Goal: Book appointment/travel/reservation

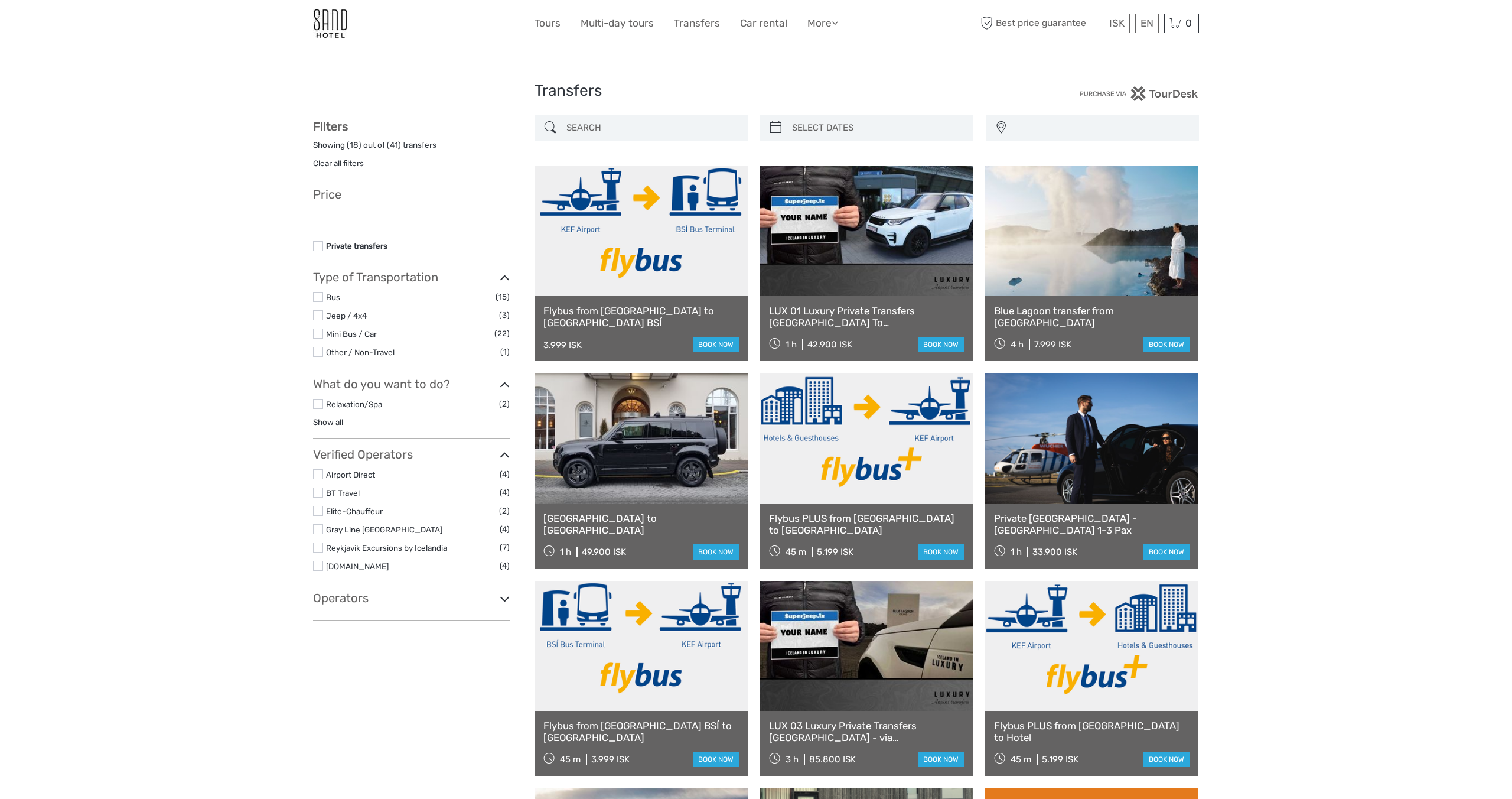
select select
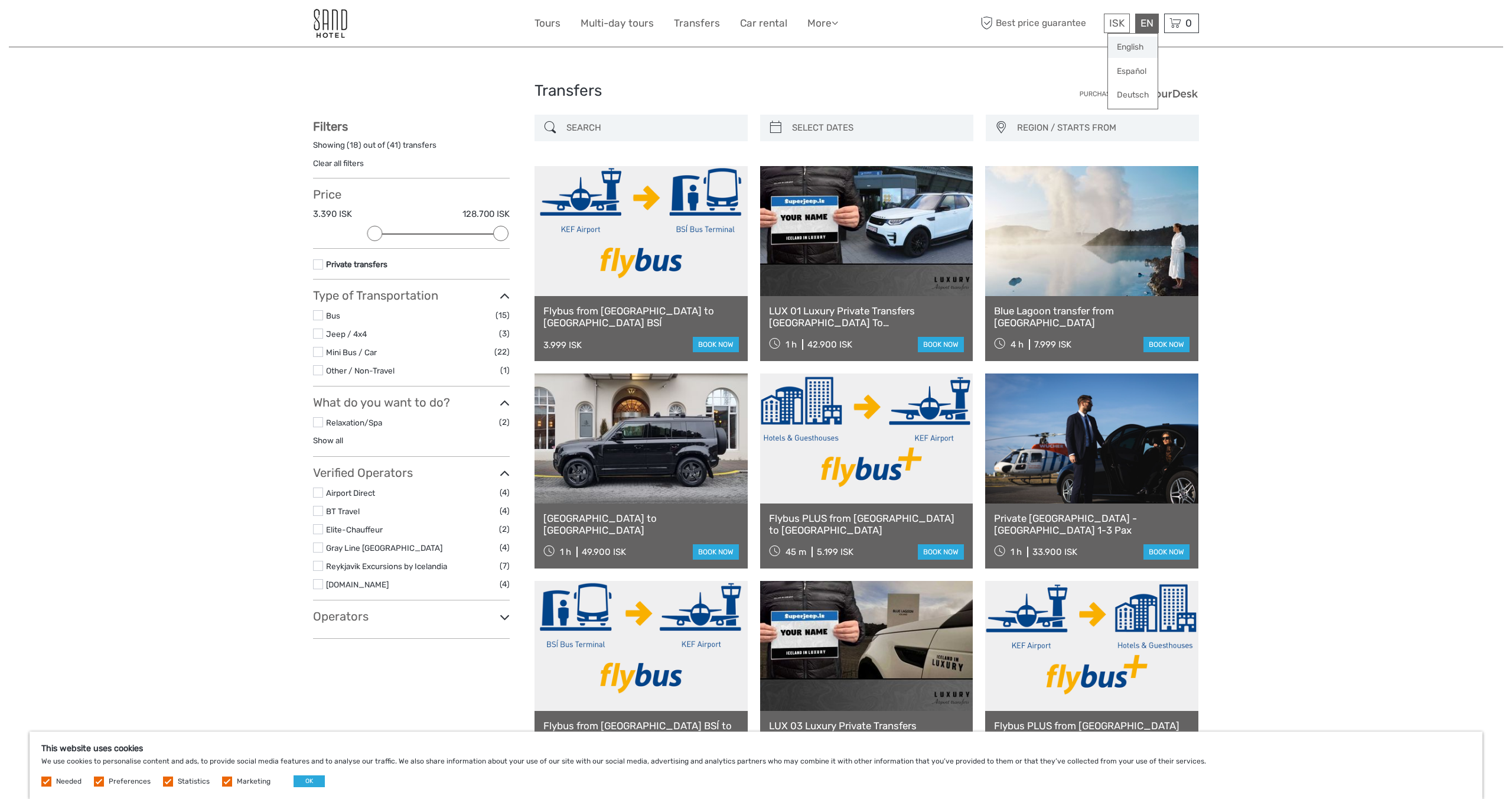
click at [1135, 53] on link "English" at bounding box center [1132, 47] width 49 height 21
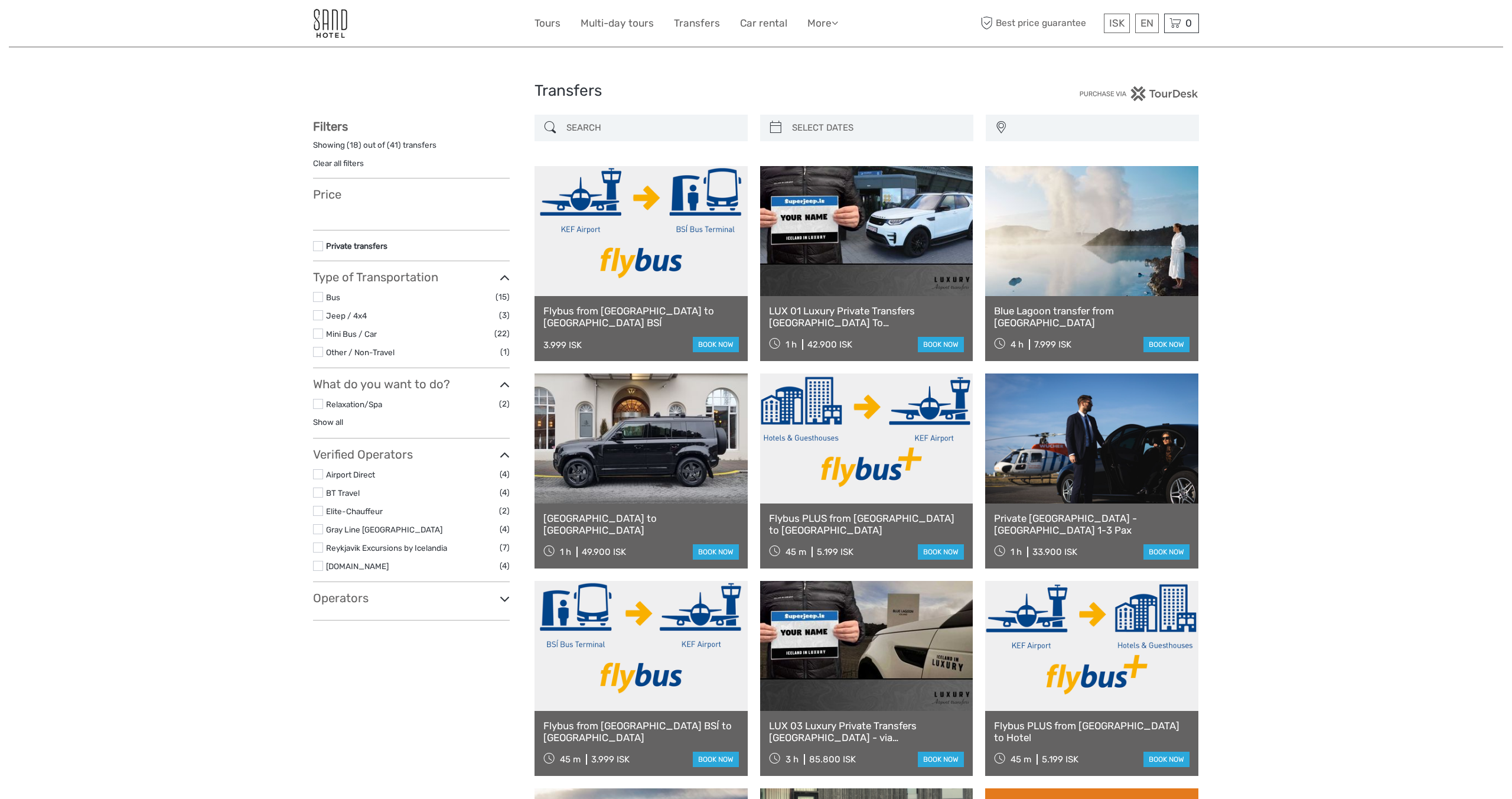
select select
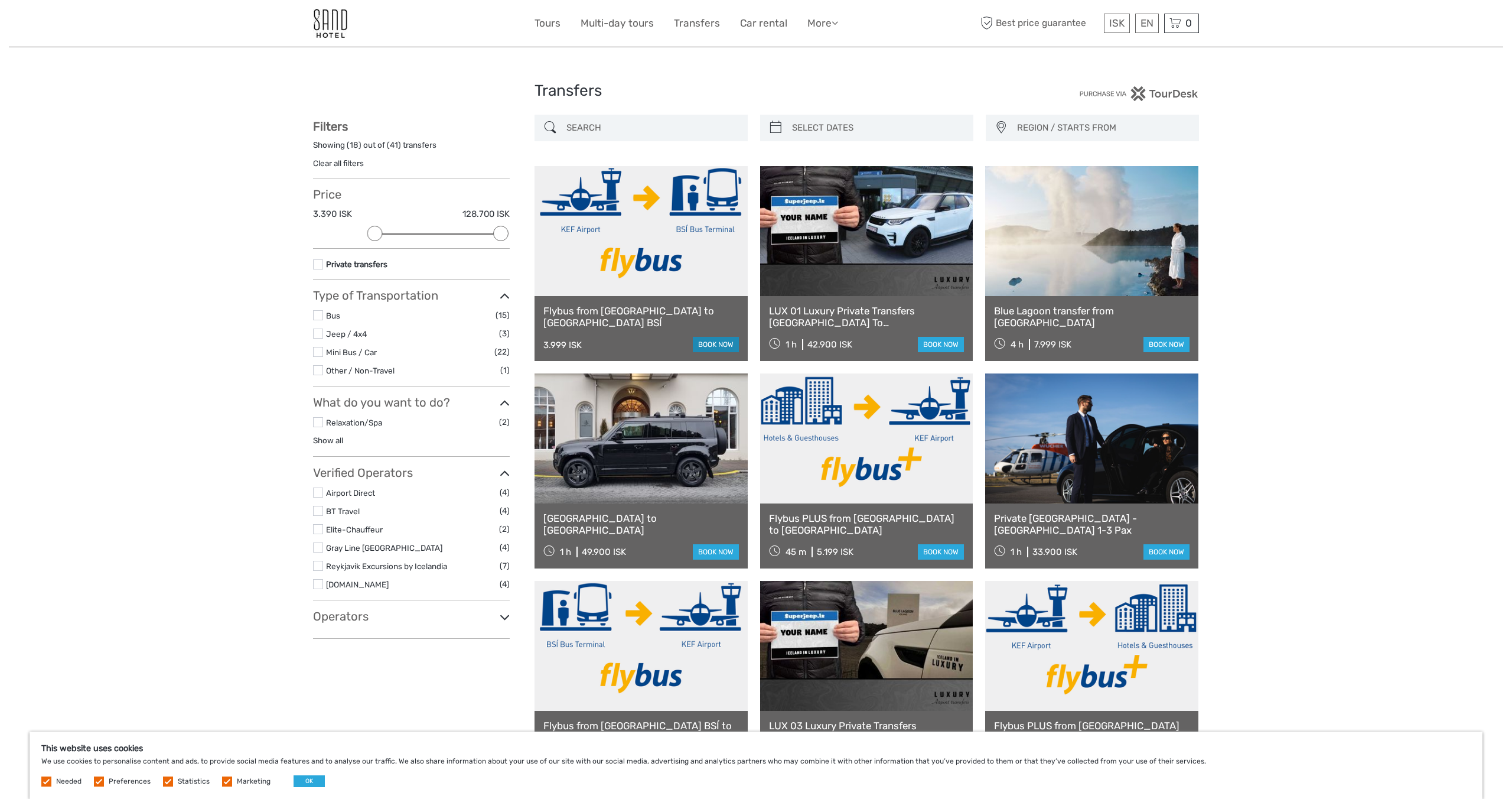
click at [712, 340] on link "book now" at bounding box center [716, 344] width 46 height 15
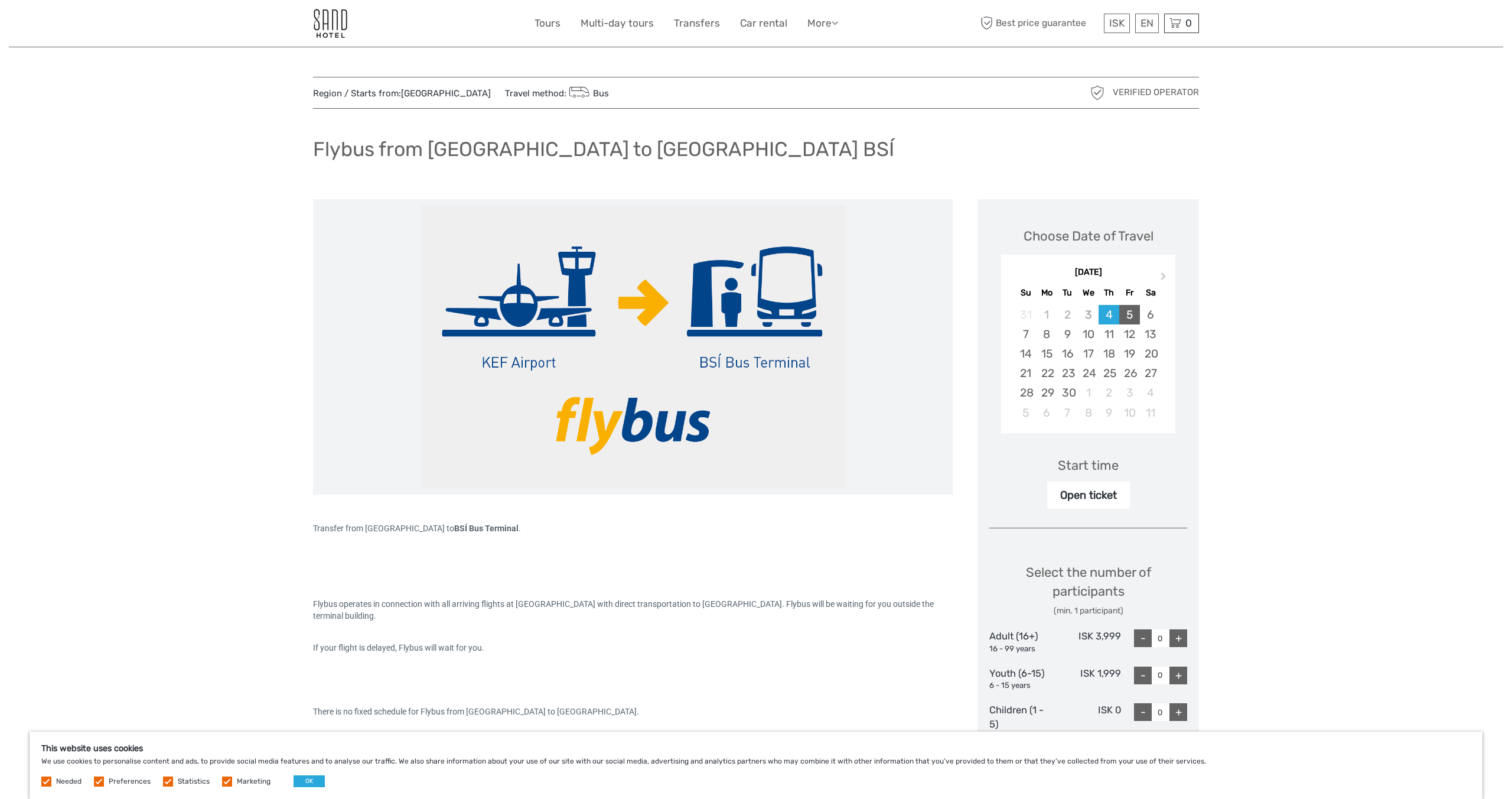
click at [1129, 313] on div "5" at bounding box center [1129, 314] width 21 height 19
click at [1179, 638] on div "+" at bounding box center [1178, 638] width 18 height 18
type input "1"
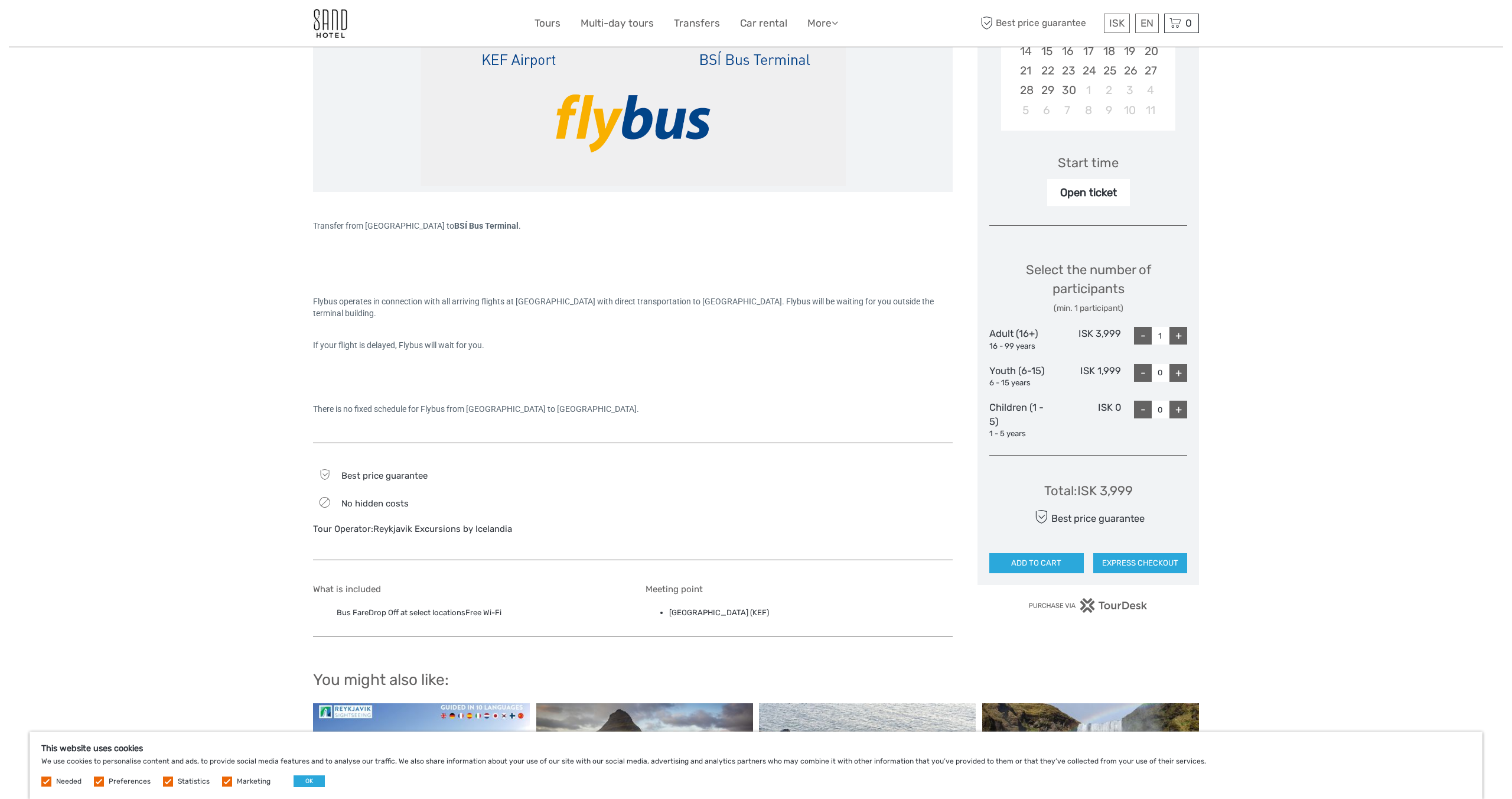
scroll to position [331, 0]
